Goal: Navigation & Orientation: Find specific page/section

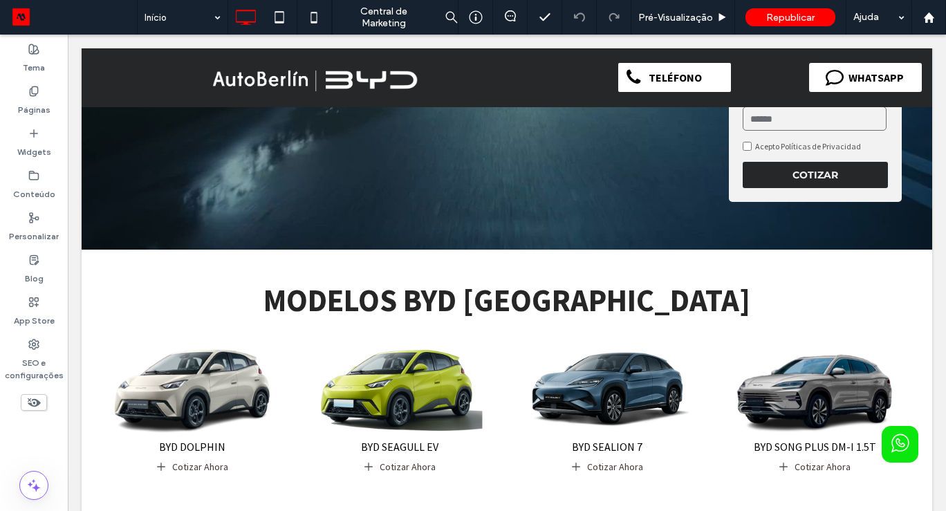
scroll to position [277, 0]
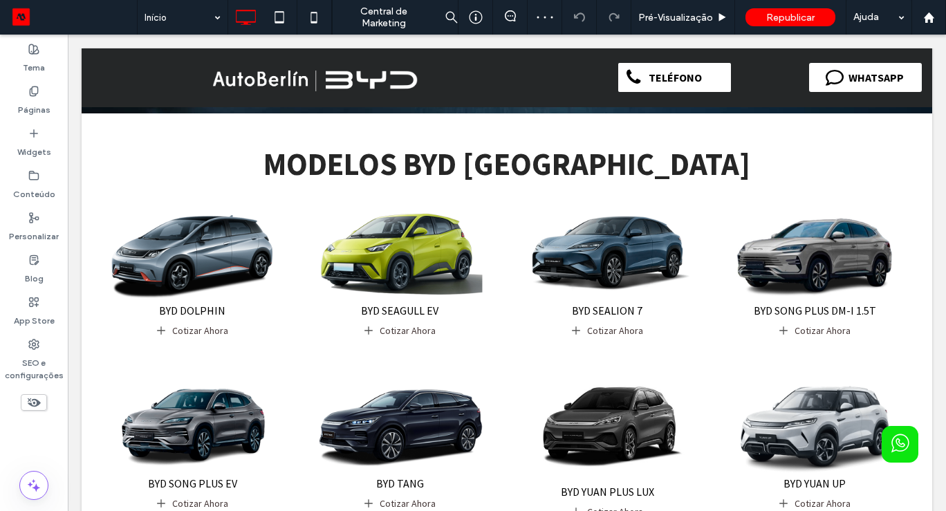
scroll to position [360, 0]
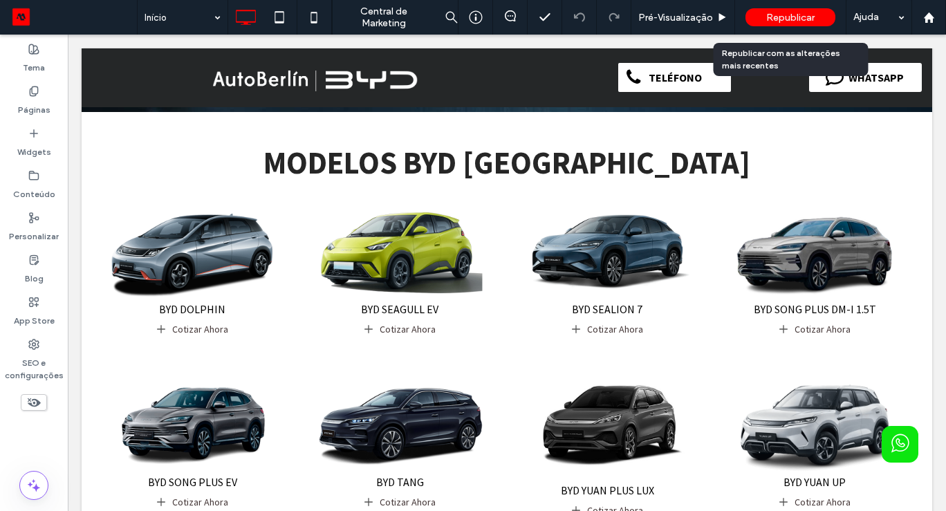
click at [790, 18] on span "Republicar" at bounding box center [790, 18] width 48 height 12
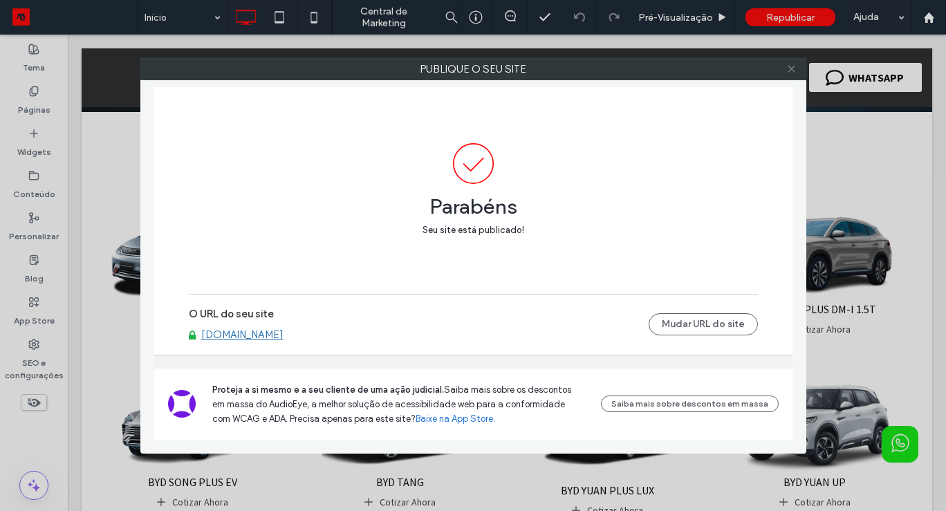
click at [793, 71] on icon at bounding box center [791, 69] width 10 height 10
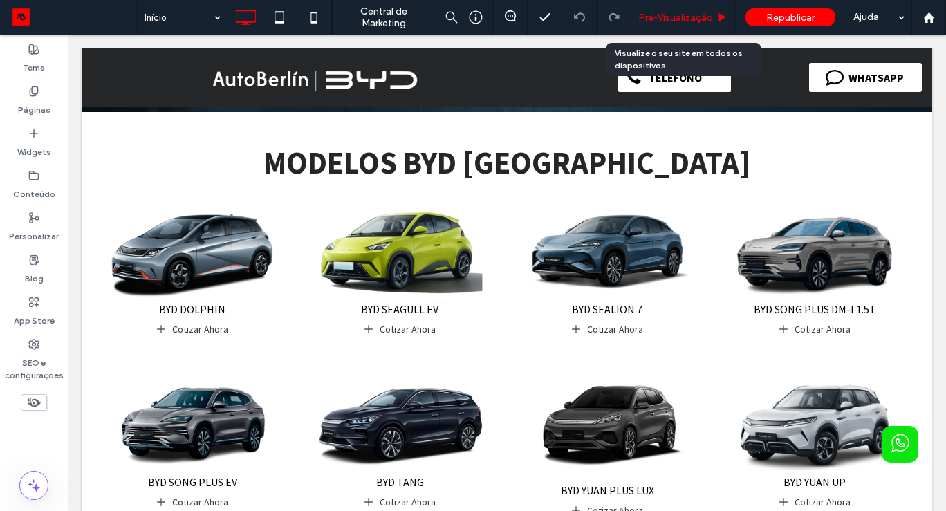
click at [690, 19] on span "Pré-Visualizaçāo" at bounding box center [675, 18] width 75 height 12
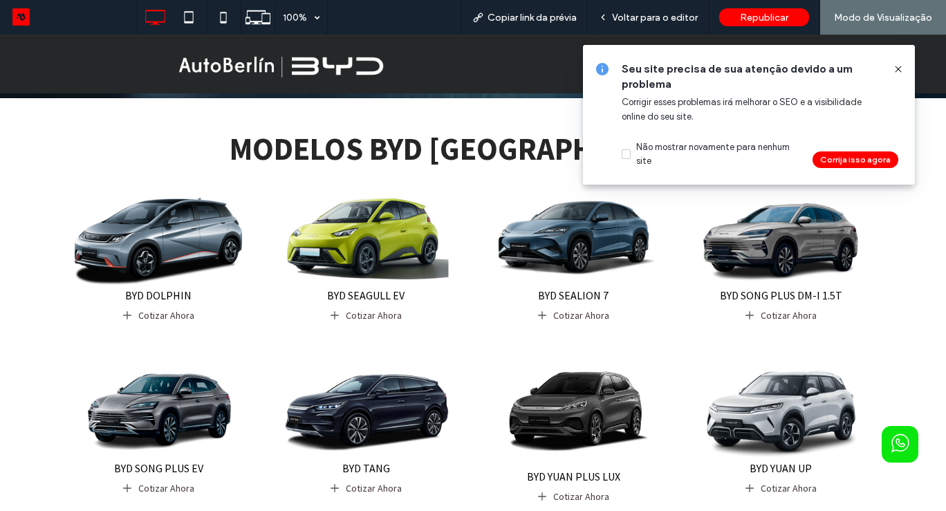
click at [133, 242] on img at bounding box center [159, 241] width 176 height 91
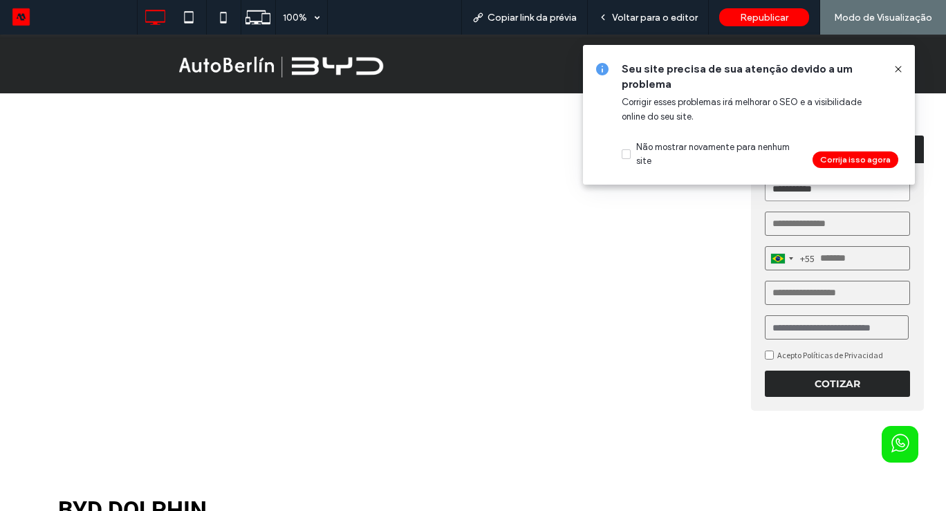
click at [900, 67] on use at bounding box center [898, 69] width 6 height 6
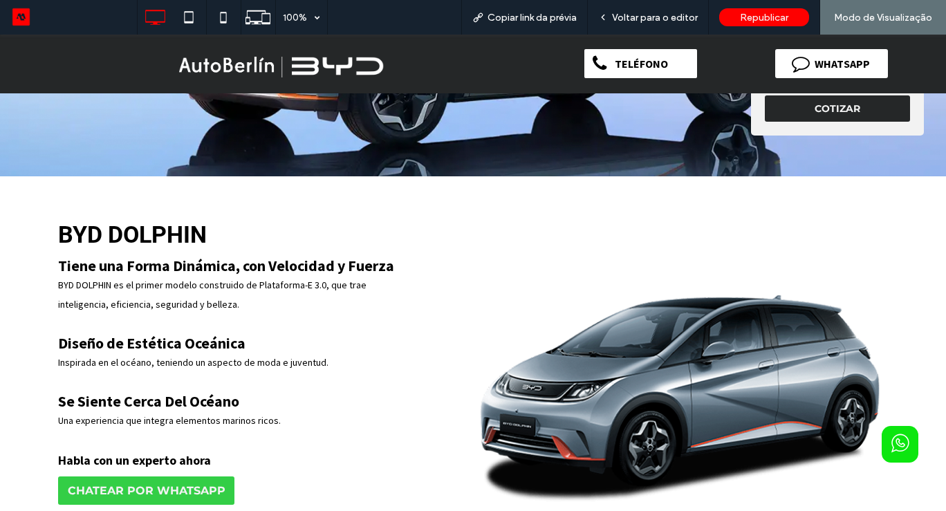
scroll to position [277, 0]
